Goal: Information Seeking & Learning: Find specific fact

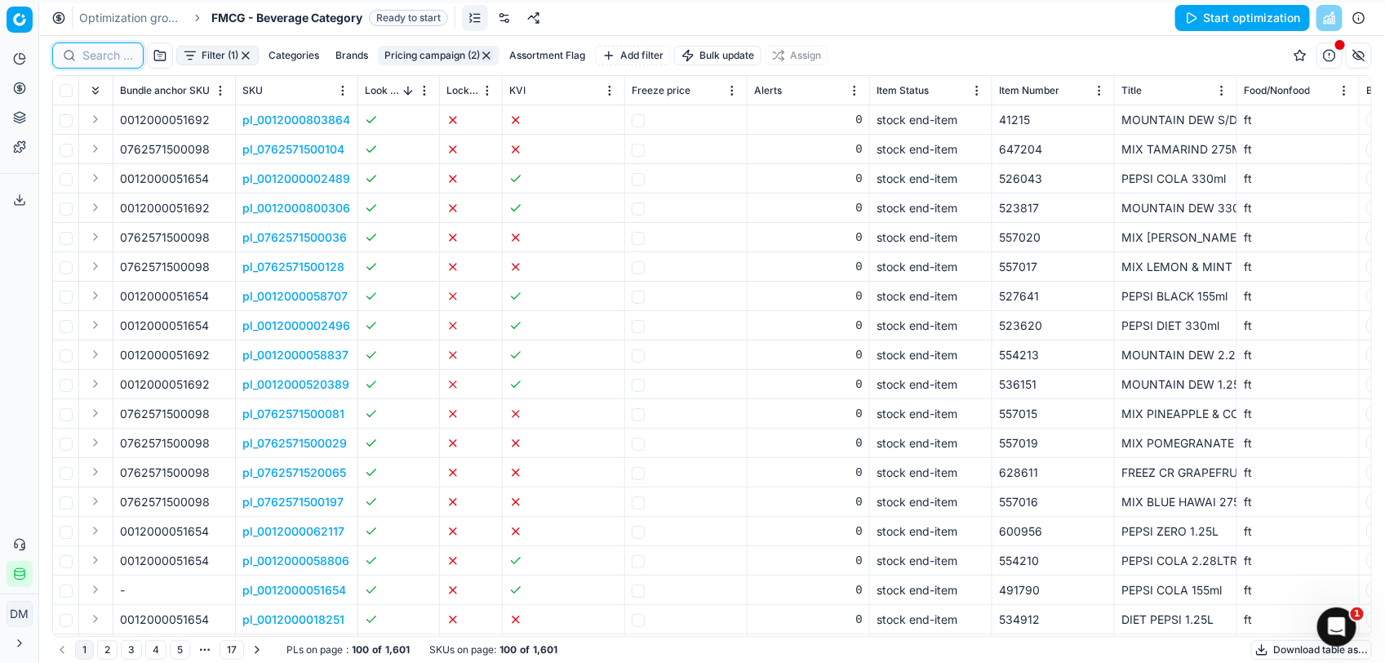
click at [94, 55] on input at bounding box center [107, 55] width 51 height 16
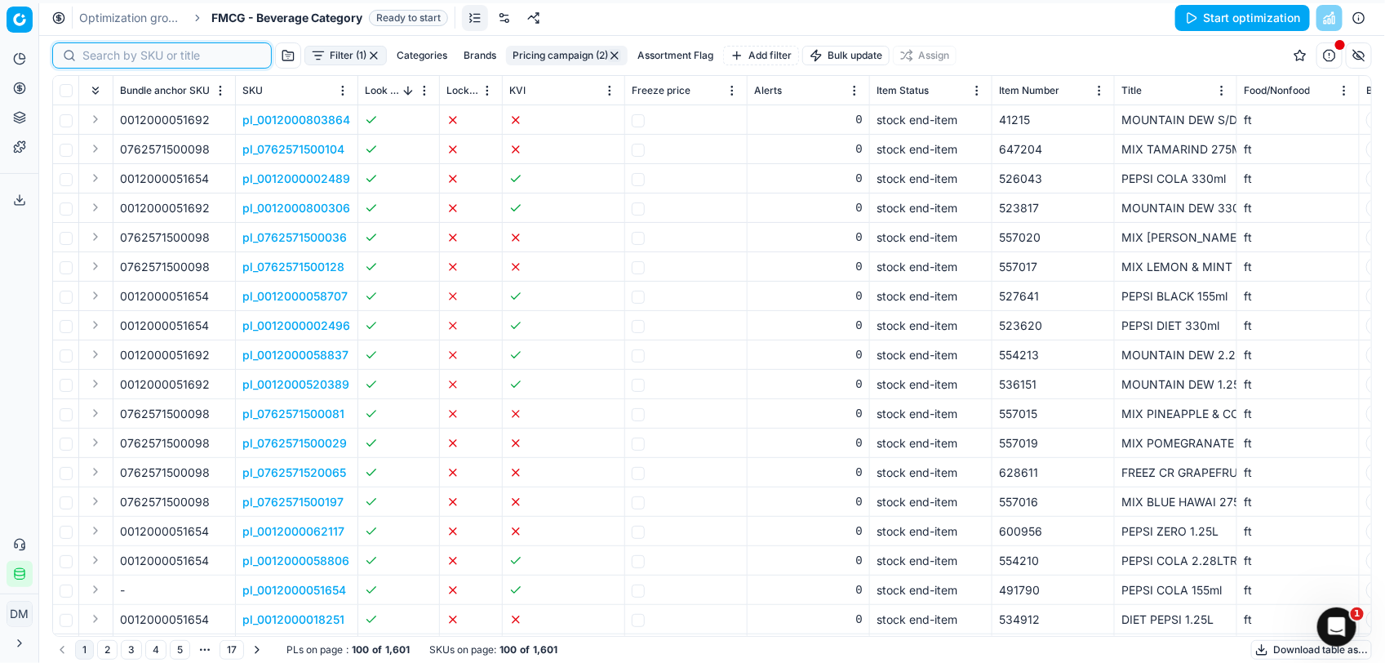
paste input "748927023848"
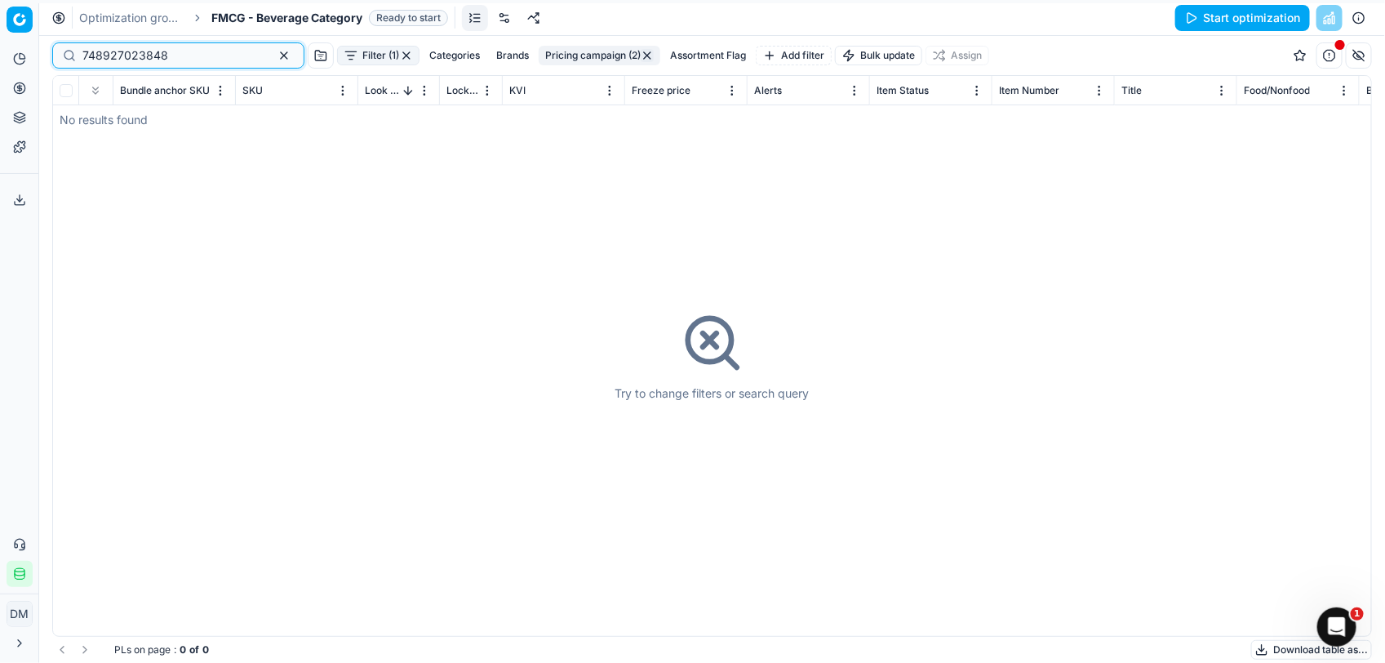
type input "748927023848"
drag, startPoint x: 194, startPoint y: 628, endPoint x: 348, endPoint y: 602, distance: 155.6
click at [336, 627] on div "Try to change filters or search query" at bounding box center [712, 356] width 1318 height 560
